Goal: Submit feedback/report problem: Submit feedback/report problem

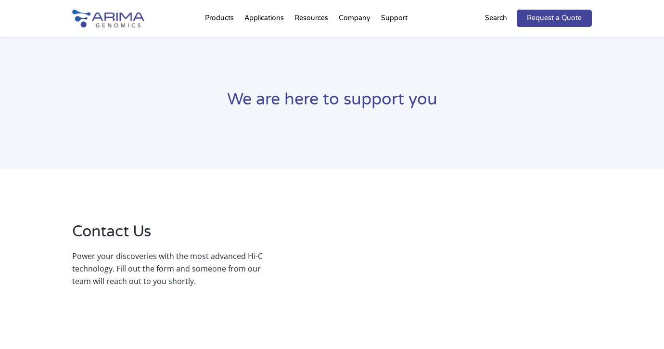
select select "Other/Non-US"
select select "[GEOGRAPHIC_DATA]"
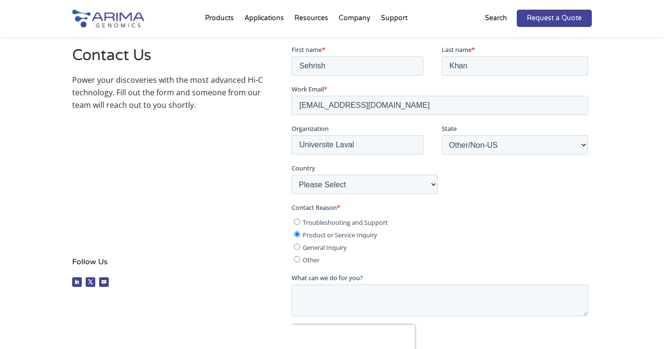
scroll to position [264, 0]
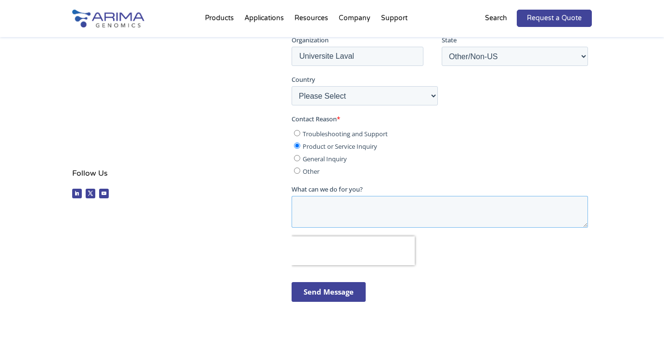
click at [339, 204] on textarea "What can we do for you?" at bounding box center [439, 212] width 296 height 32
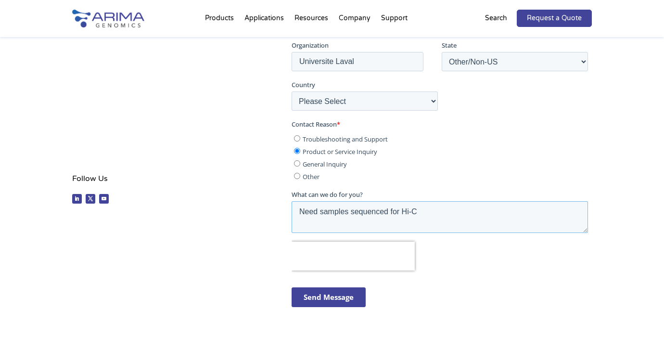
scroll to position [282, 0]
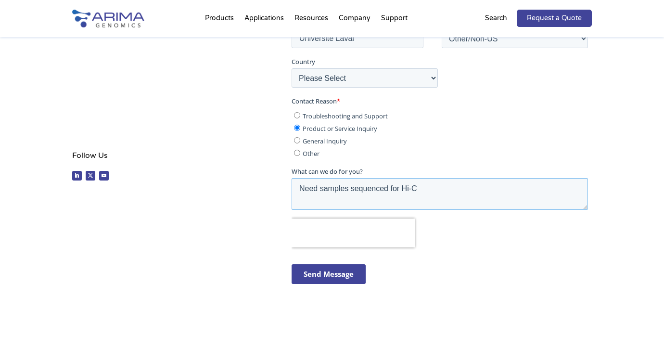
type textarea "Need samples sequenced for Hi-C"
click at [318, 272] on input "Send Message" at bounding box center [328, 274] width 74 height 20
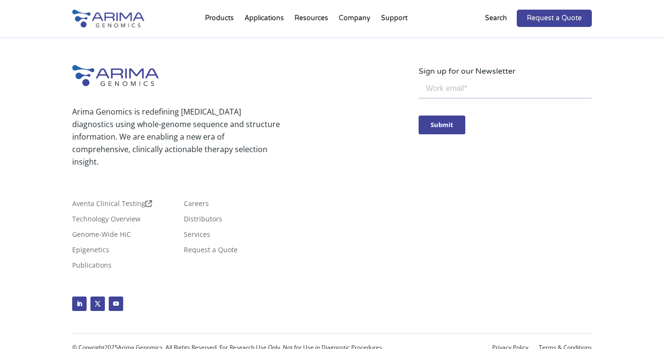
scroll to position [605, 0]
click at [194, 201] on link "Careers" at bounding box center [196, 206] width 25 height 11
